Goal: Transaction & Acquisition: Purchase product/service

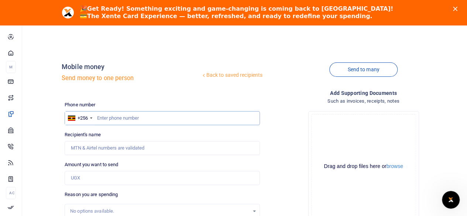
click at [105, 119] on input "text" at bounding box center [162, 118] width 195 height 14
type input "2"
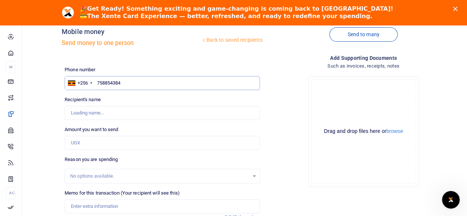
scroll to position [37, 0]
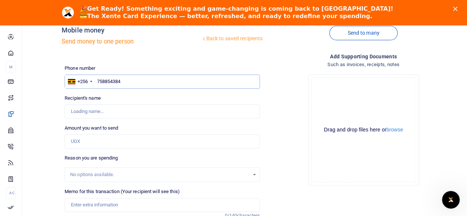
type input "758854384"
click at [88, 144] on input "Amount you want to send" at bounding box center [162, 141] width 195 height 14
type input "25"
type input "[PERSON_NAME]"
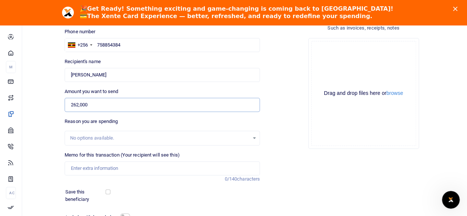
scroll to position [73, 0]
type input "262,000"
click at [89, 165] on input "Memo for this transaction (Your recipient will see this)" at bounding box center [162, 168] width 195 height 14
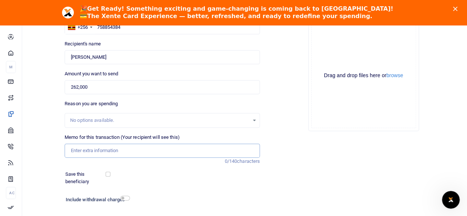
scroll to position [95, 0]
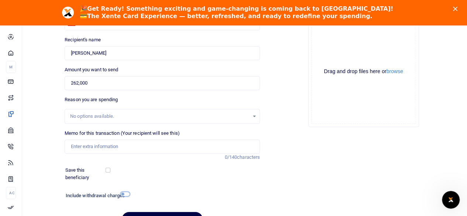
click at [122, 193] on input "checkbox" at bounding box center [125, 193] width 10 height 5
checkbox input "true"
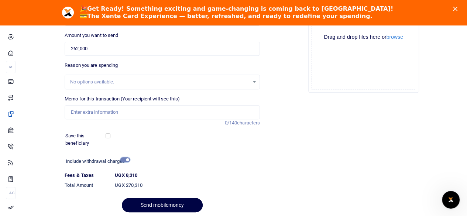
scroll to position [115, 0]
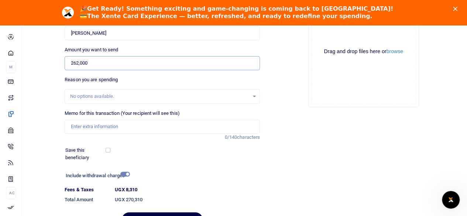
click at [116, 67] on input "262,000" at bounding box center [162, 63] width 195 height 14
type input "2"
type input "0"
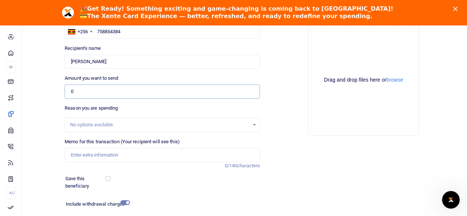
scroll to position [86, 0]
type input "0"
